Goal: Information Seeking & Learning: Check status

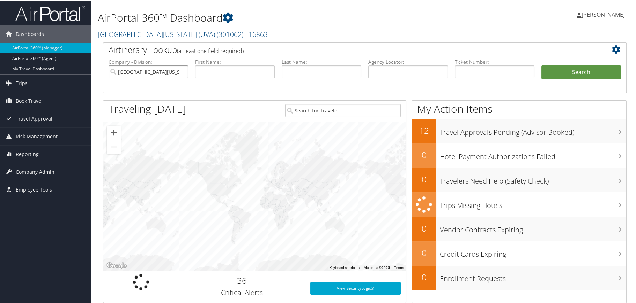
click at [182, 72] on input "[GEOGRAPHIC_DATA][US_STATE] (UVA)" at bounding box center [148, 71] width 80 height 13
click at [177, 72] on input "search" at bounding box center [148, 71] width 80 height 13
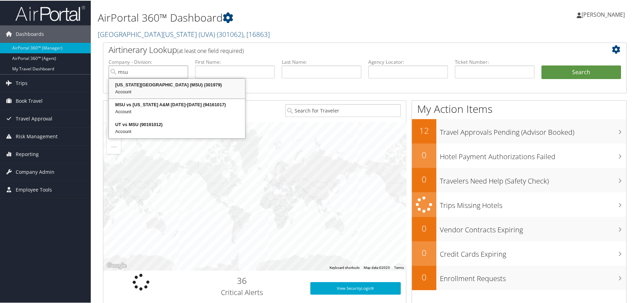
click at [171, 84] on div "[US_STATE][GEOGRAPHIC_DATA] (MSU) (301979)" at bounding box center [177, 84] width 134 height 7
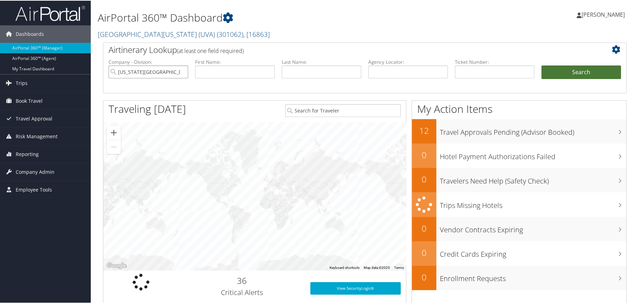
type input "[US_STATE][GEOGRAPHIC_DATA] (MSU)"
click at [583, 69] on button "Search" at bounding box center [581, 72] width 80 height 14
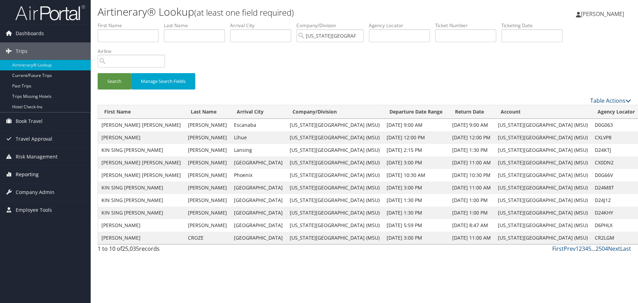
click at [34, 172] on span "Reporting" at bounding box center [27, 174] width 23 height 17
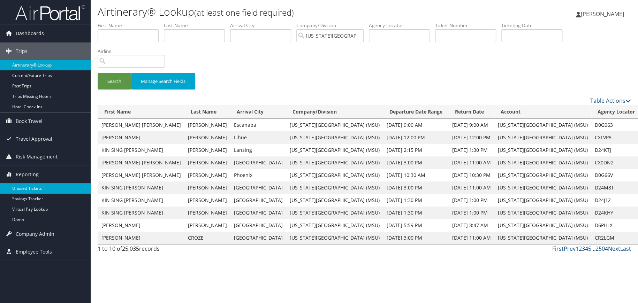
click at [31, 187] on link "Unused Tickets" at bounding box center [45, 188] width 91 height 10
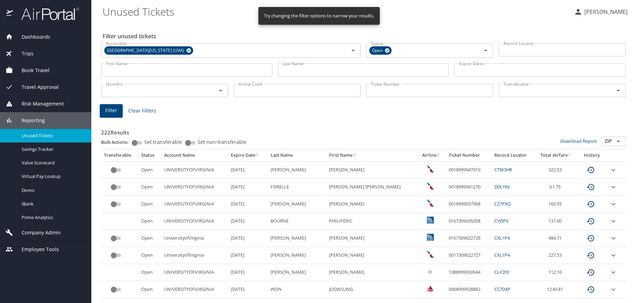
click at [324, 70] on input "Last Name" at bounding box center [363, 69] width 171 height 13
click at [186, 50] on icon at bounding box center [188, 51] width 5 height 8
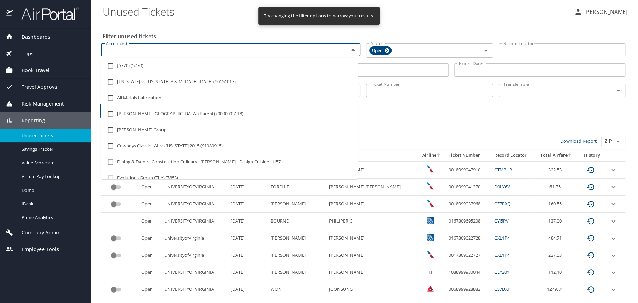
click at [161, 50] on input "Account(s)" at bounding box center [220, 49] width 235 height 9
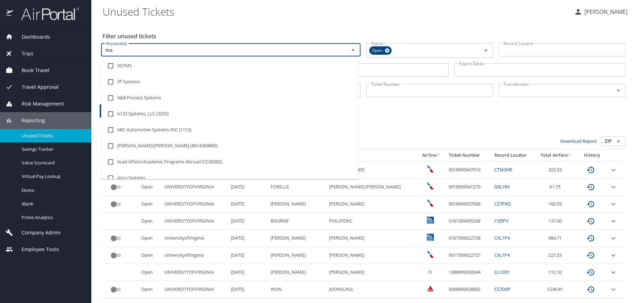
type input "msu"
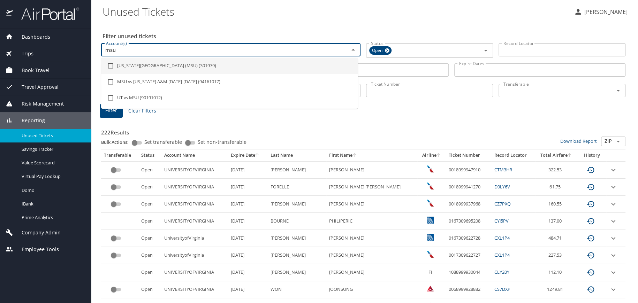
click at [164, 64] on li "[US_STATE][GEOGRAPHIC_DATA] (MSU) (301979)" at bounding box center [229, 66] width 257 height 16
checkbox input "true"
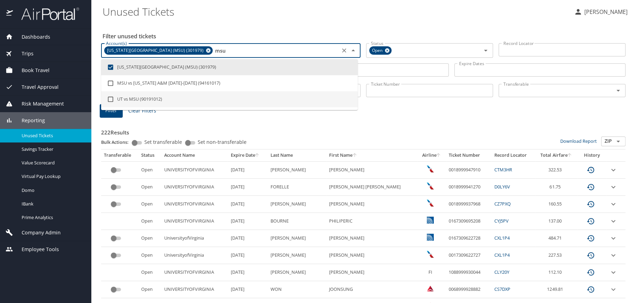
type input "msu"
click at [113, 112] on span "Filter" at bounding box center [111, 110] width 12 height 9
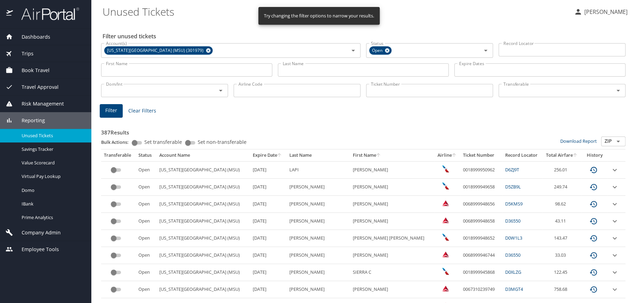
click at [112, 111] on span "Filter" at bounding box center [111, 110] width 12 height 9
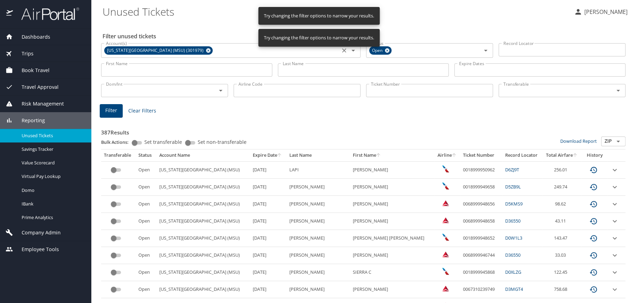
click at [194, 53] on div "[US_STATE][GEOGRAPHIC_DATA] (MSU) (301979)" at bounding box center [158, 50] width 108 height 8
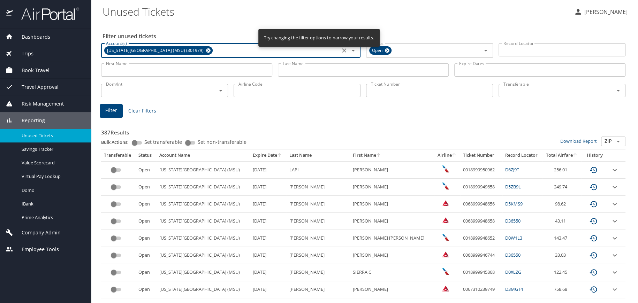
click at [206, 51] on icon at bounding box center [208, 50] width 5 height 5
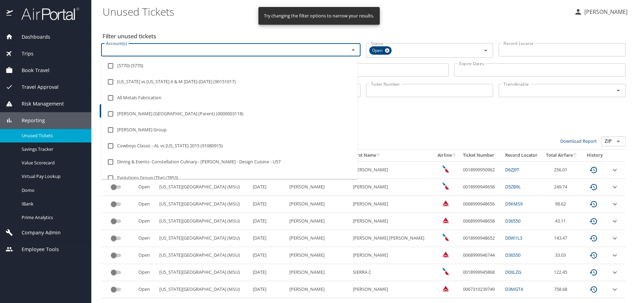
click at [178, 51] on input "Account(s)" at bounding box center [220, 49] width 235 height 9
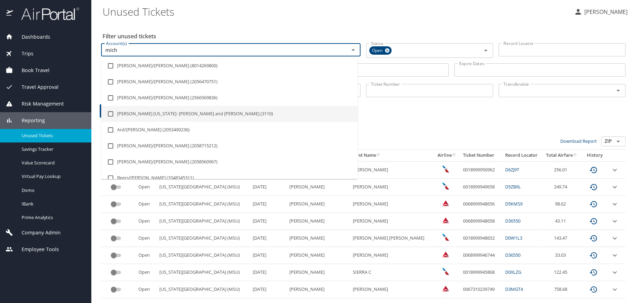
type input "mich"
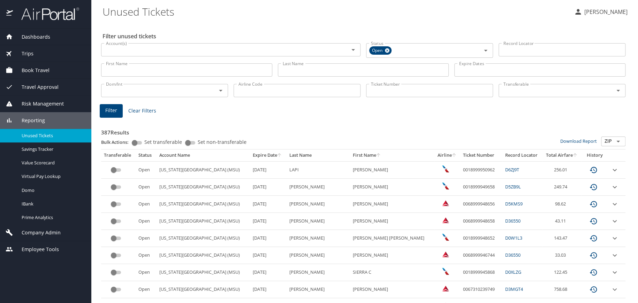
click at [407, 137] on div "Bulk Actions: Set transferable Set non-transferable" at bounding box center [330, 143] width 459 height 13
click at [295, 69] on input "Last Name" at bounding box center [363, 69] width 171 height 13
type input "[PERSON_NAME]"
click at [111, 109] on span "Filter" at bounding box center [111, 110] width 12 height 9
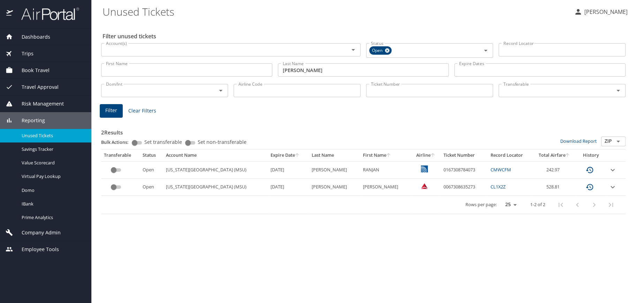
click at [559, 249] on div "Filter unused tickets Account(s) Account(s) Status Open Status Record Locator R…" at bounding box center [365, 162] width 525 height 281
drag, startPoint x: 427, startPoint y: 187, endPoint x: 464, endPoint y: 182, distance: 37.6
click at [464, 182] on td "0067308635273" at bounding box center [464, 187] width 47 height 17
copy td "0067308635273"
click at [37, 136] on span "Unused Tickets" at bounding box center [52, 136] width 61 height 7
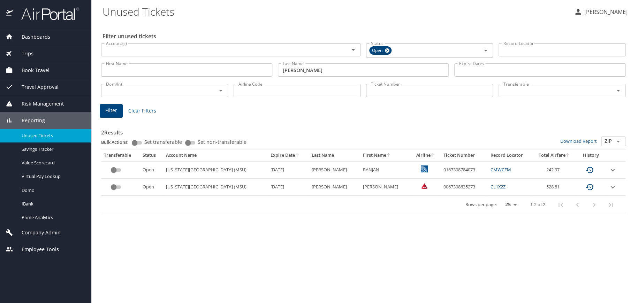
click at [550, 126] on h3 "2 Results" at bounding box center [363, 131] width 525 height 12
